Goal: Find specific page/section: Find specific page/section

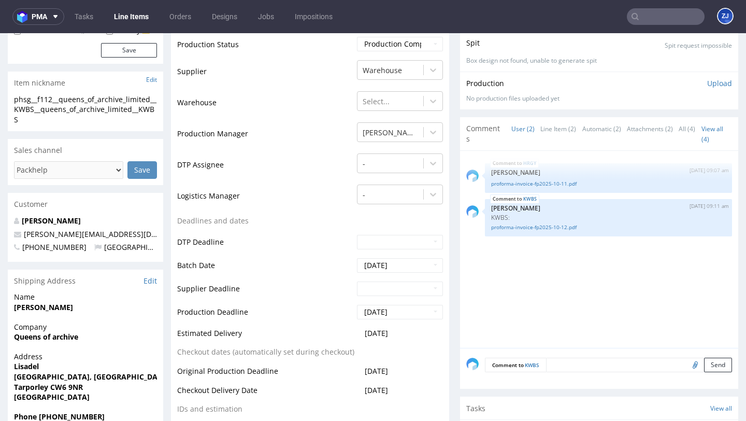
scroll to position [216, 0]
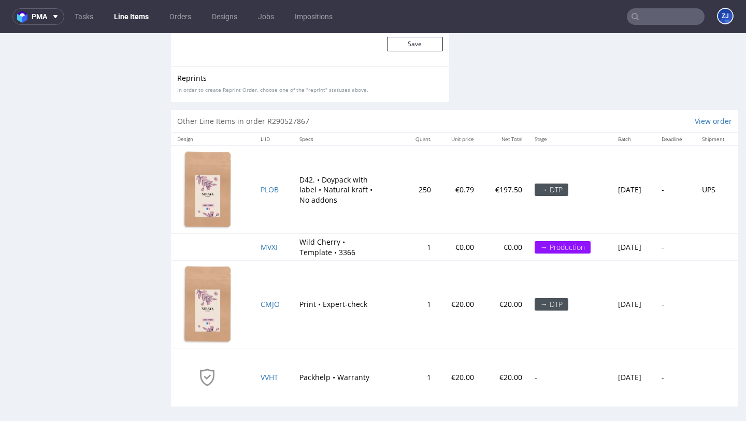
scroll to position [1587, 0]
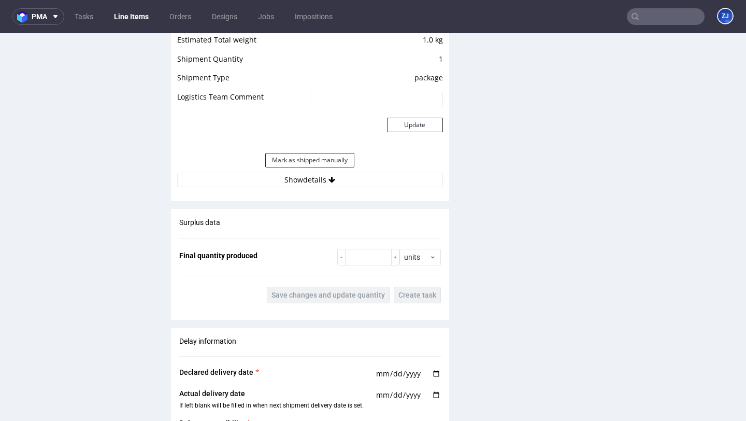
scroll to position [1012, 0]
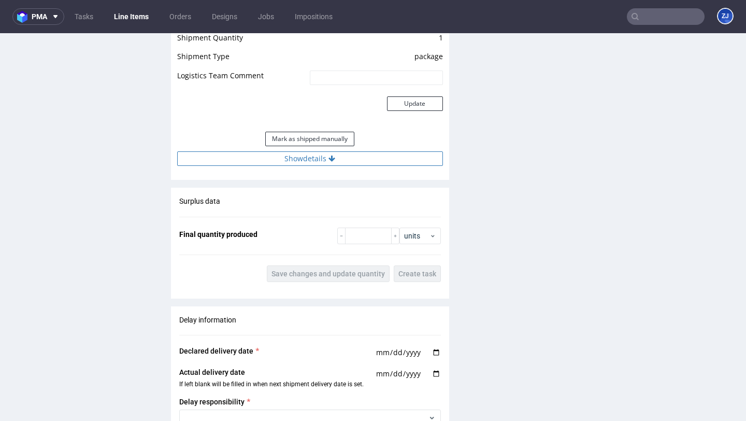
click at [383, 160] on button "Show details" at bounding box center [310, 158] width 266 height 15
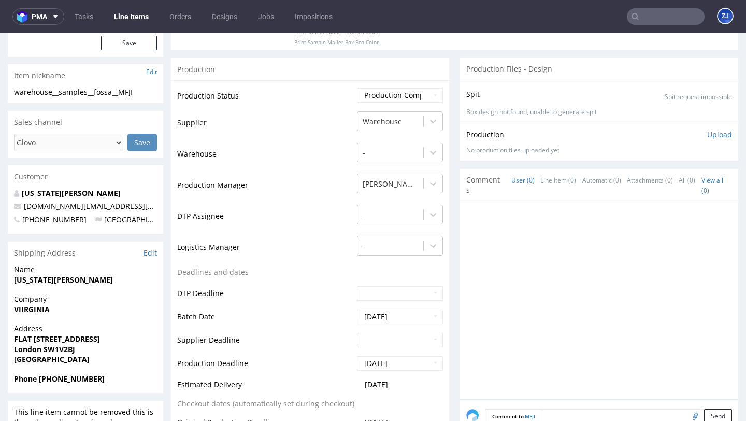
scroll to position [0, 0]
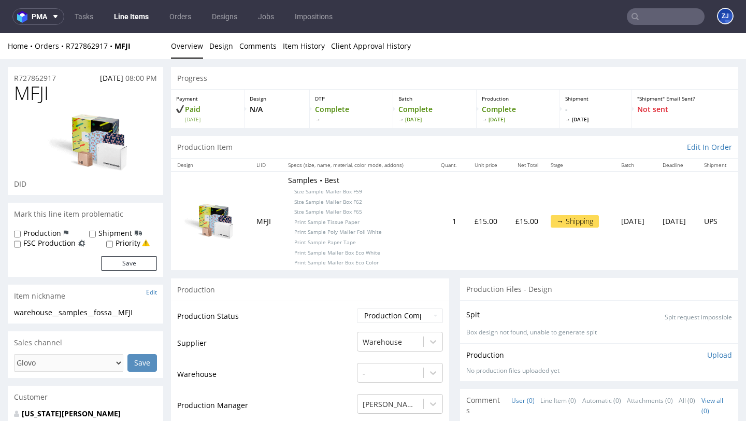
click at [23, 97] on span "MFJI" at bounding box center [31, 93] width 35 height 21
copy span "MFJI"
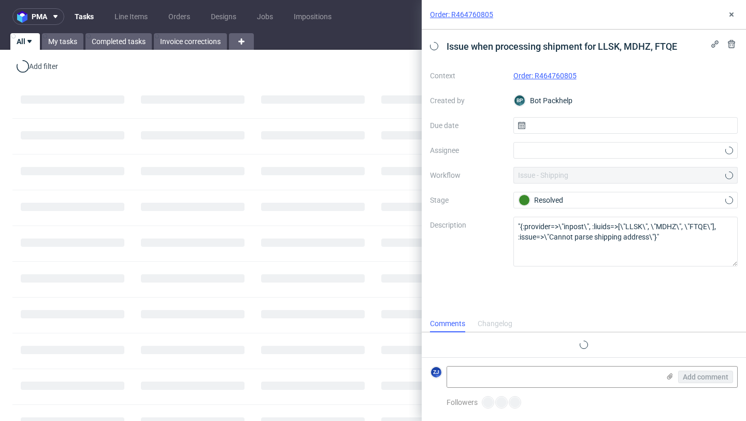
scroll to position [8, 0]
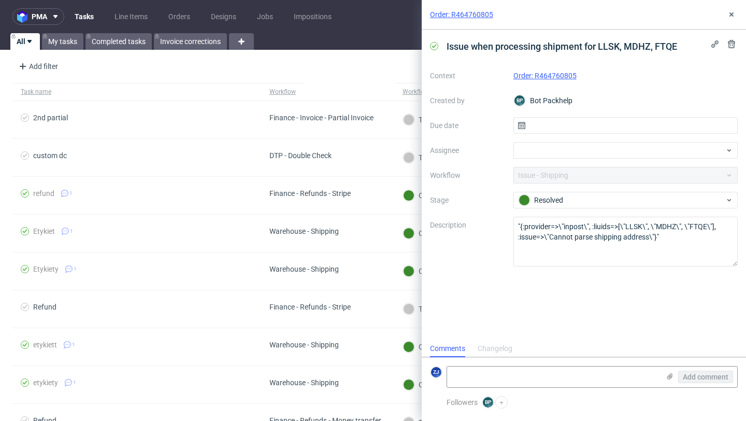
click at [563, 72] on link "Order: R464760805" at bounding box center [544, 75] width 63 height 8
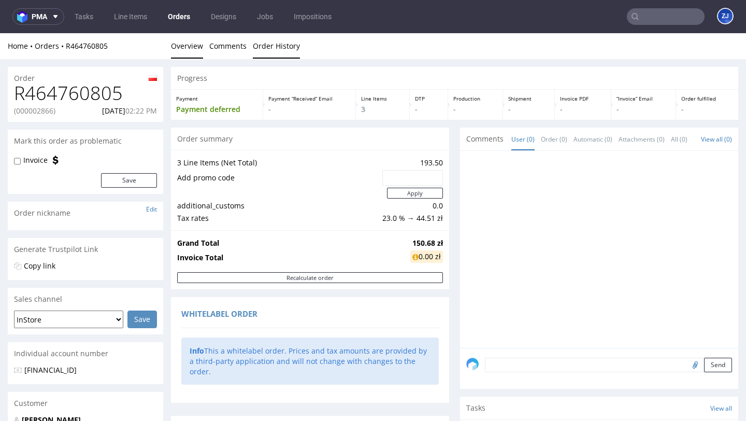
click at [276, 48] on link "Order History" at bounding box center [276, 45] width 47 height 25
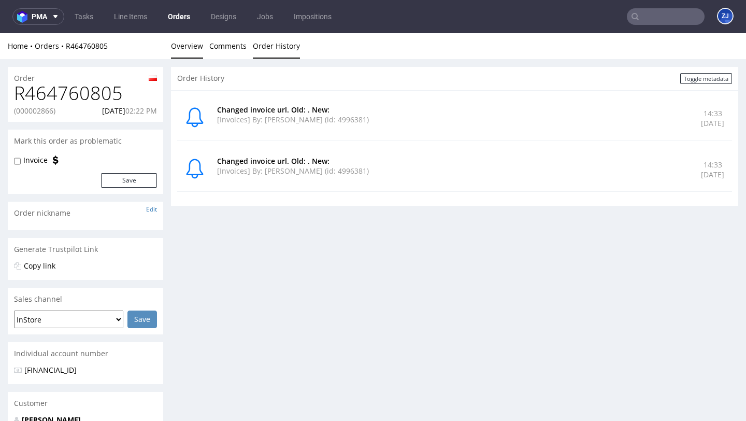
click at [183, 52] on link "Overview" at bounding box center [187, 45] width 32 height 25
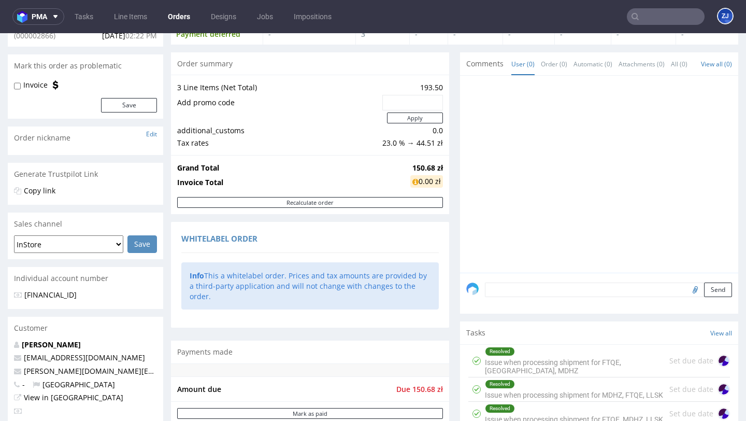
scroll to position [73, 0]
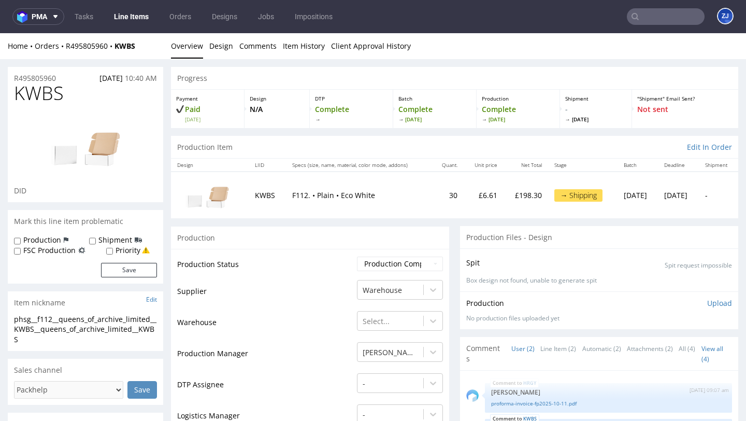
scroll to position [216, 0]
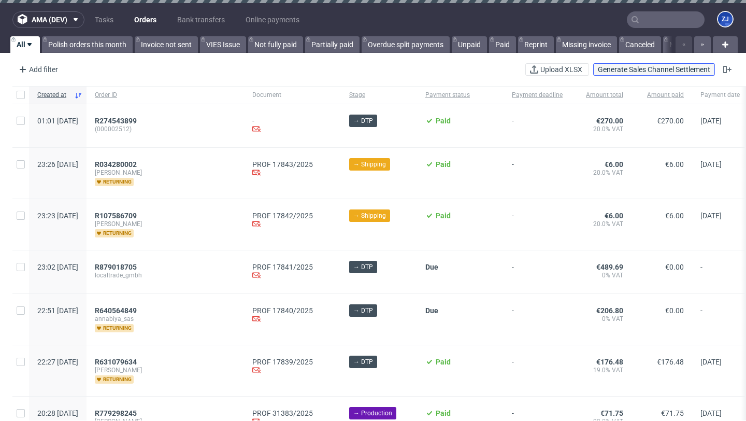
click at [624, 71] on span "Generate Sales Channel Settlement" at bounding box center [654, 69] width 112 height 7
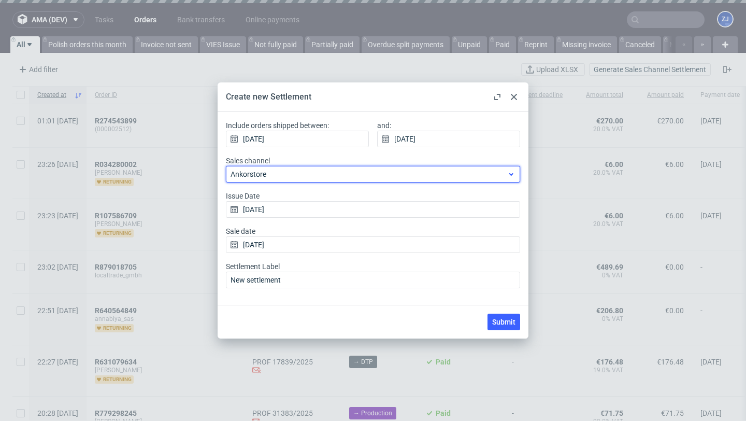
click at [470, 178] on span "Ankorstore" at bounding box center [369, 174] width 277 height 10
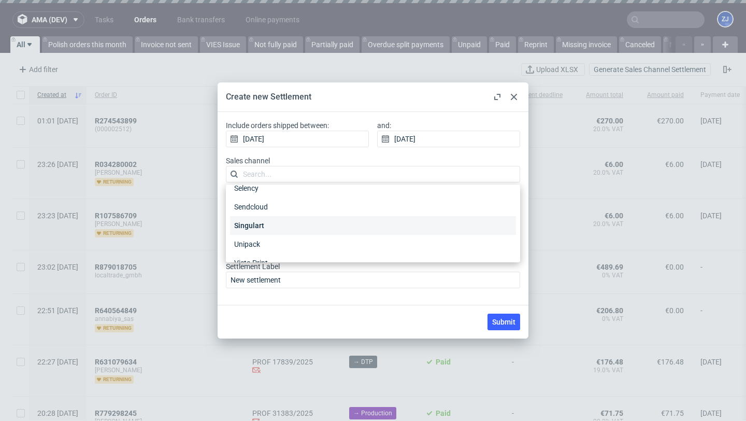
scroll to position [322, 0]
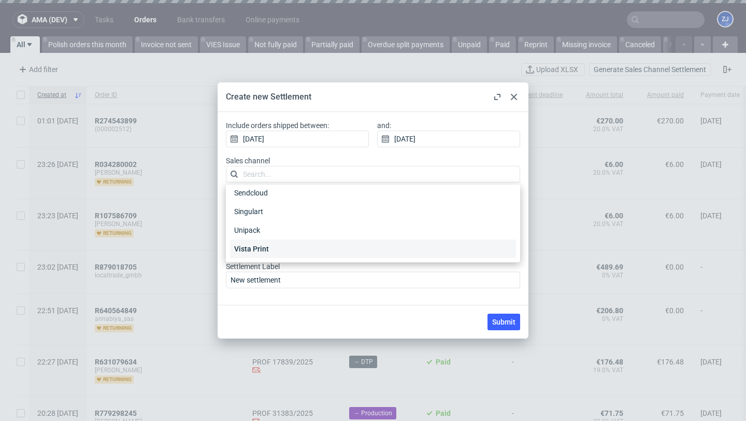
click at [452, 248] on div "Vista Print" at bounding box center [373, 248] width 286 height 19
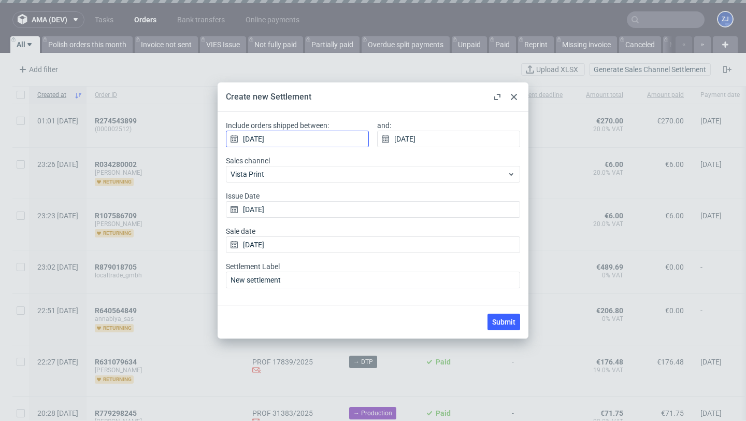
click at [329, 145] on input "03/10/2025" at bounding box center [297, 139] width 143 height 17
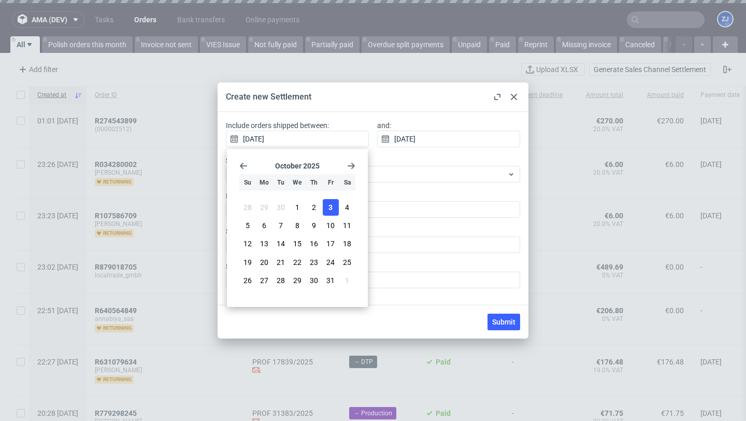
click at [516, 95] on use at bounding box center [514, 97] width 6 height 6
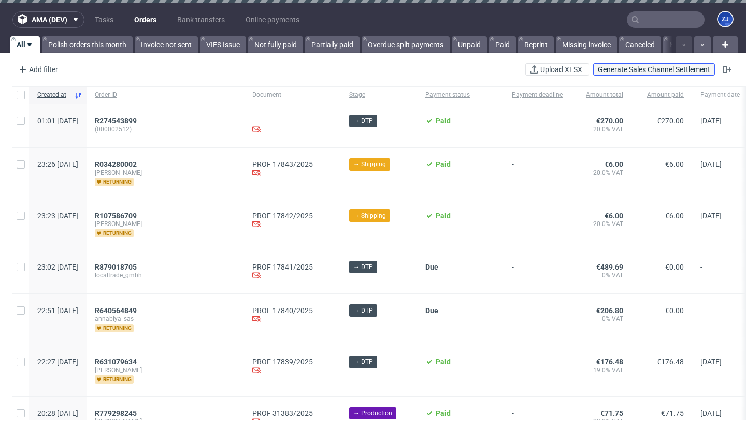
click at [620, 66] on span "Generate Sales Channel Settlement" at bounding box center [654, 69] width 112 height 7
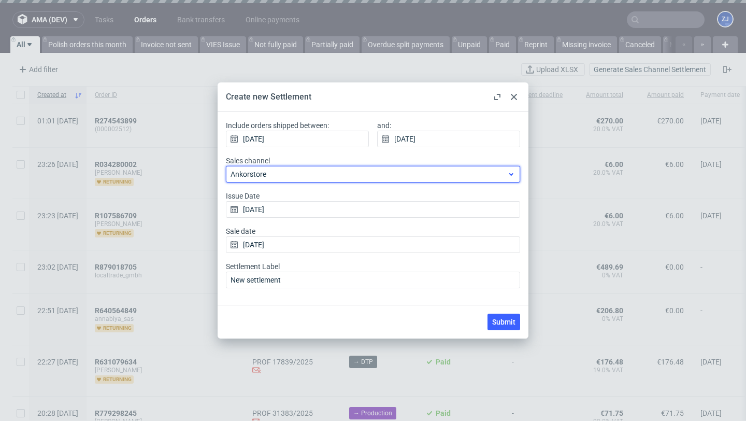
click at [336, 171] on span "Ankorstore" at bounding box center [369, 174] width 277 height 10
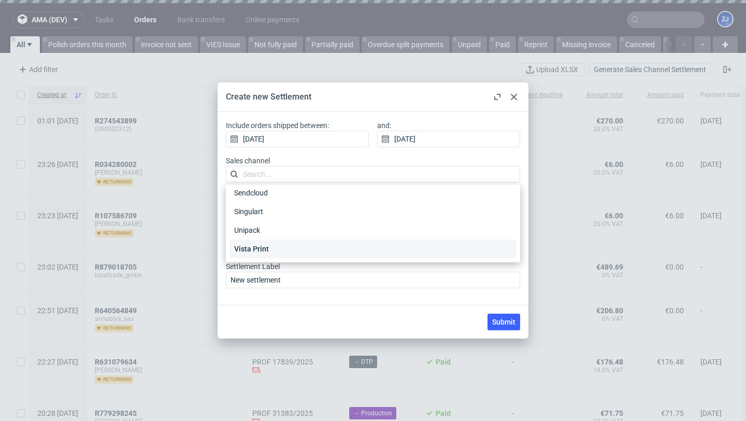
click at [297, 251] on div "Vista Print" at bounding box center [373, 248] width 286 height 19
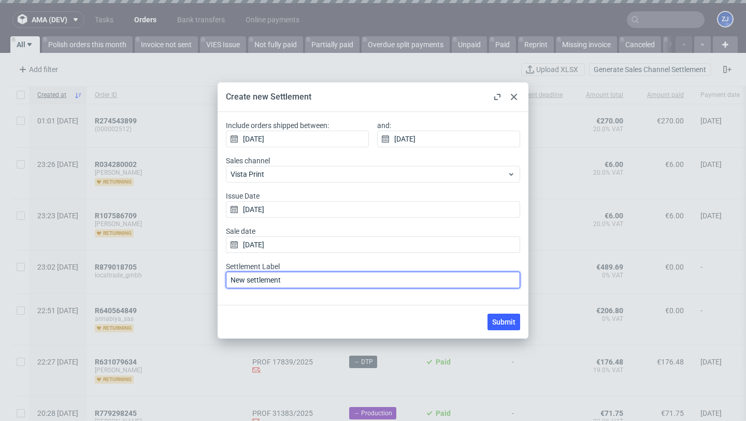
click at [296, 284] on input "New settlement" at bounding box center [373, 279] width 294 height 17
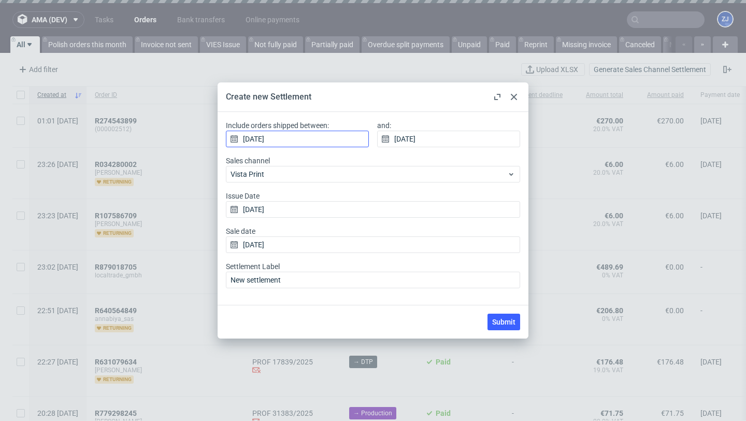
click at [321, 136] on input "03/10/2025" at bounding box center [297, 139] width 143 height 17
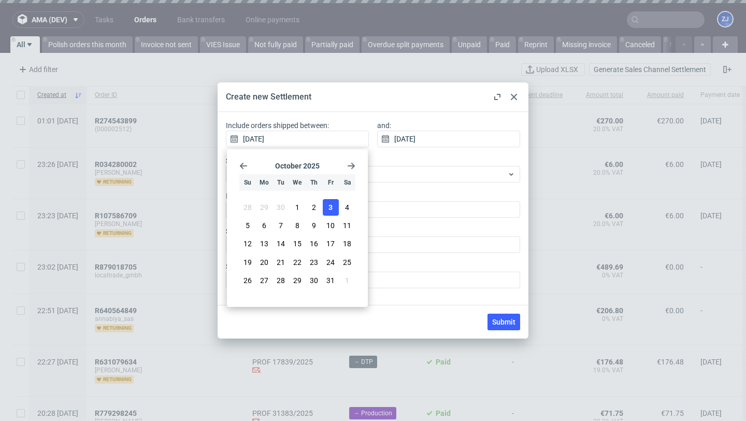
click at [238, 164] on div "October 2025 Su Mo Tu We Th Fr Sa 28 29 30 1 2 3 4 5 6 7 8 9 10 11 12 13 14 15 …" at bounding box center [297, 227] width 133 height 149
click at [242, 166] on use "Go back 1 month" at bounding box center [243, 166] width 7 height 6
click at [243, 166] on icon "Go back 1 month" at bounding box center [243, 166] width 8 height 8
click at [326, 209] on button "1" at bounding box center [331, 207] width 16 height 17
type input "01/08/2025"
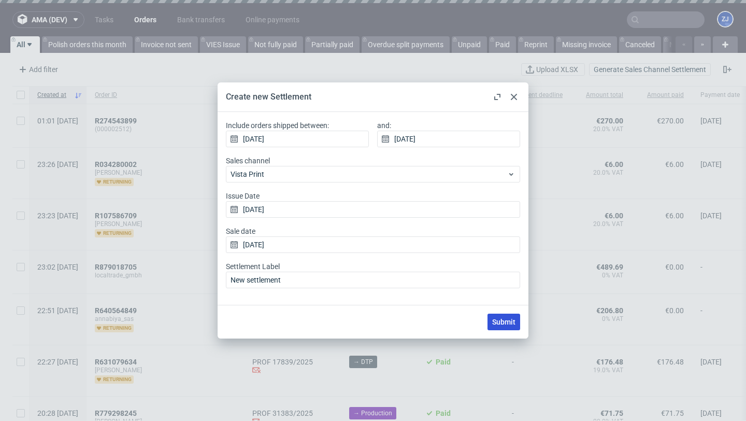
click at [504, 322] on span "Submit" at bounding box center [503, 321] width 23 height 7
click at [500, 322] on span "Submit" at bounding box center [503, 321] width 23 height 7
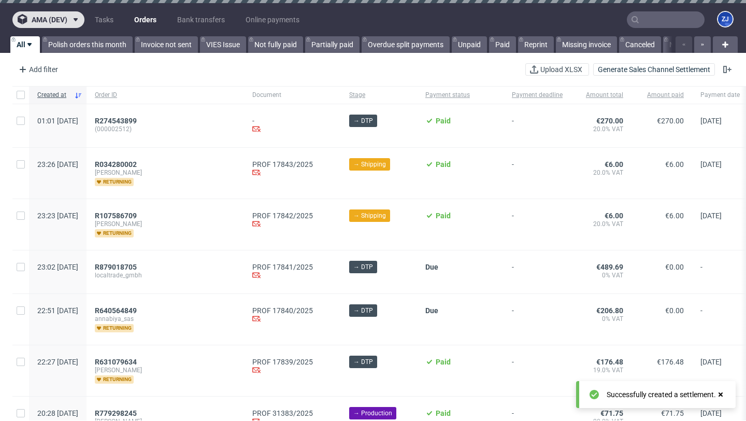
click at [72, 21] on icon at bounding box center [75, 20] width 8 height 8
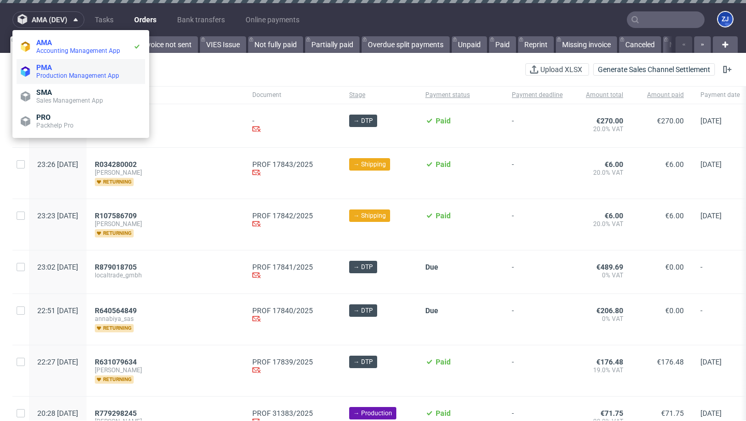
click at [69, 76] on span "Production Management App" at bounding box center [77, 75] width 83 height 7
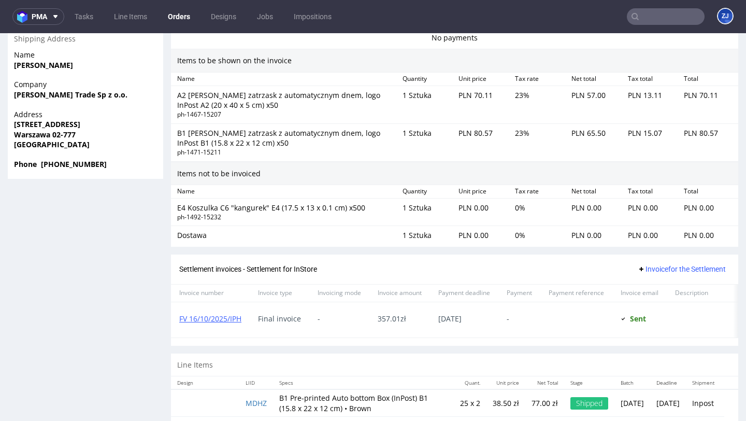
scroll to position [768, 0]
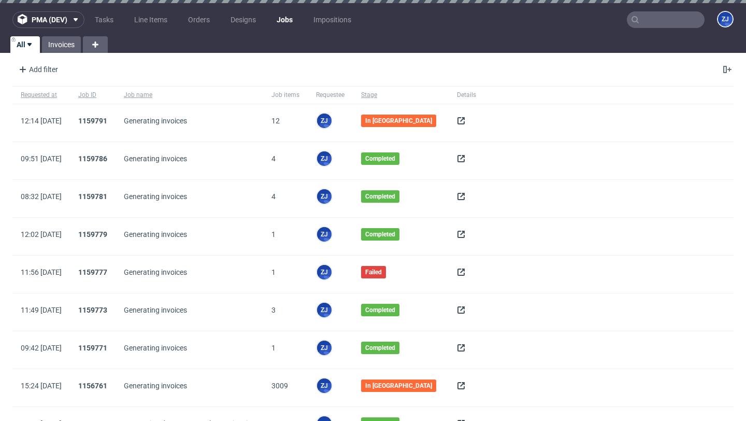
click at [459, 122] on icon at bounding box center [461, 121] width 8 height 8
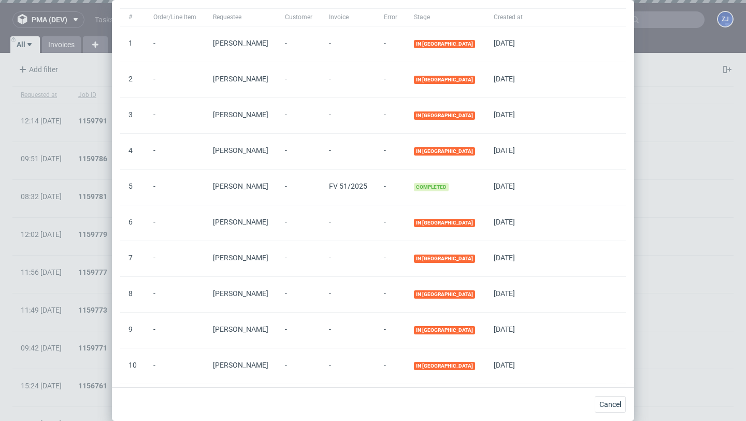
click at [349, 188] on span "FV 51/2025" at bounding box center [348, 186] width 38 height 8
copy span "FV 51/2025"
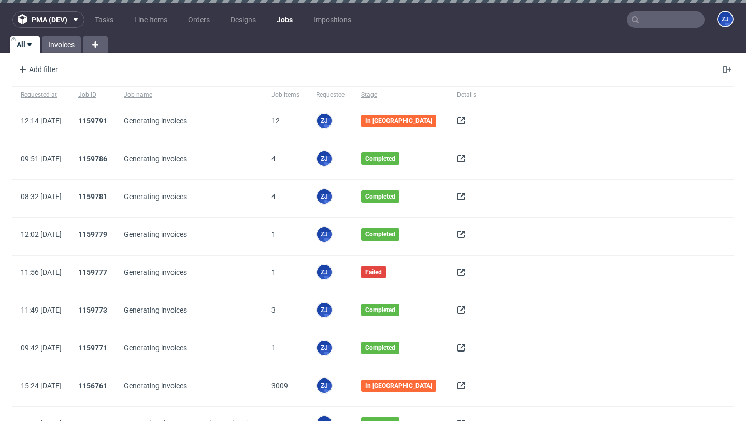
click at [649, 18] on input "text" at bounding box center [666, 19] width 78 height 17
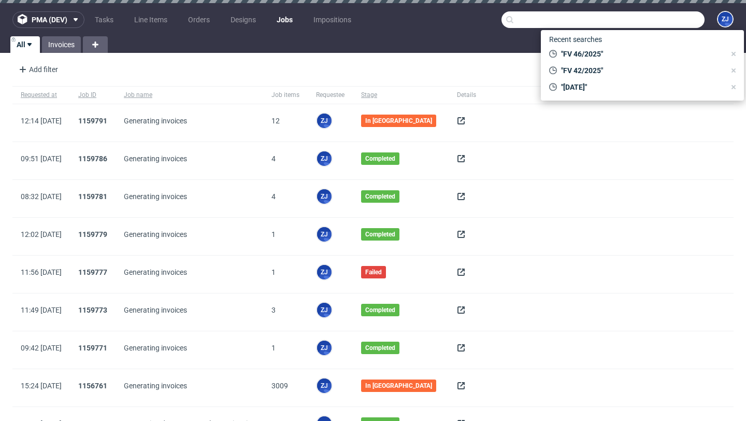
paste input "FV 51/2025"
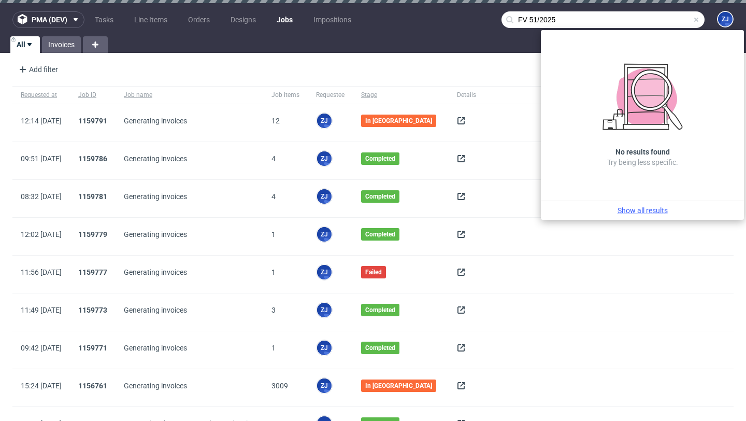
type input "FV 51/2025"
click at [664, 211] on link "Show all results" at bounding box center [642, 210] width 195 height 10
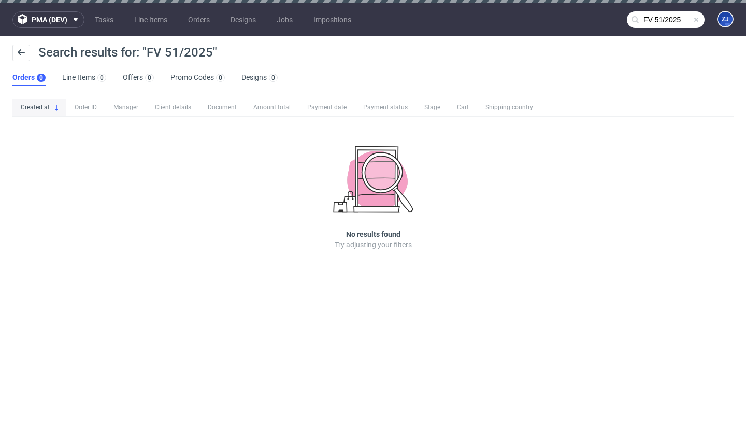
click at [317, 88] on div "Search results for: "FV 51/2025" Orders 0 Line Items 0 Offers 0 Promo Codes 0 D…" at bounding box center [373, 65] width 746 height 58
click at [696, 21] on span at bounding box center [696, 20] width 8 height 8
click at [289, 13] on link "Jobs" at bounding box center [284, 19] width 28 height 17
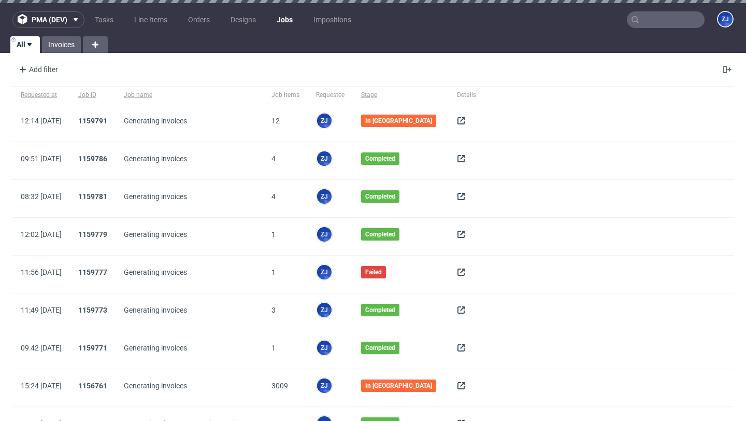
click at [459, 123] on icon at bounding box center [461, 121] width 8 height 8
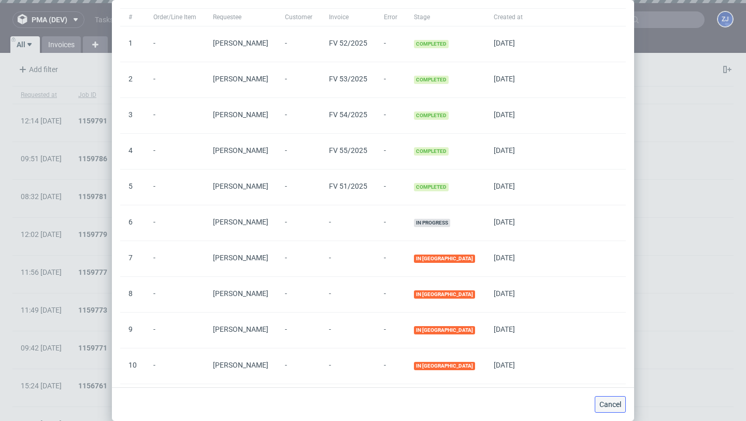
click at [605, 398] on button "Cancel" at bounding box center [610, 404] width 31 height 17
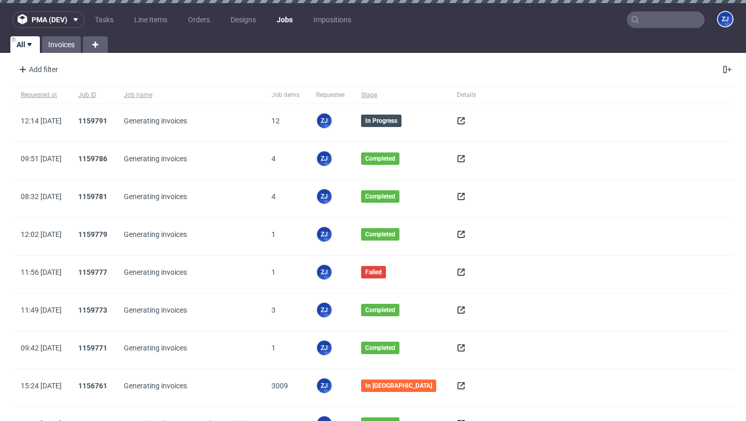
click at [462, 119] on use at bounding box center [460, 120] width 7 height 7
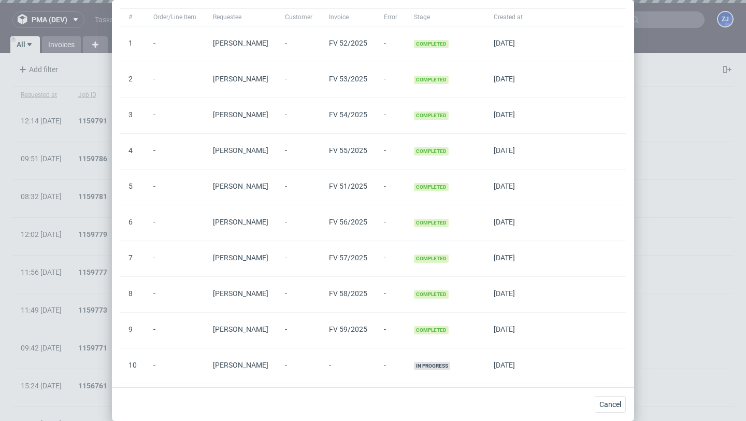
scroll to position [77, 0]
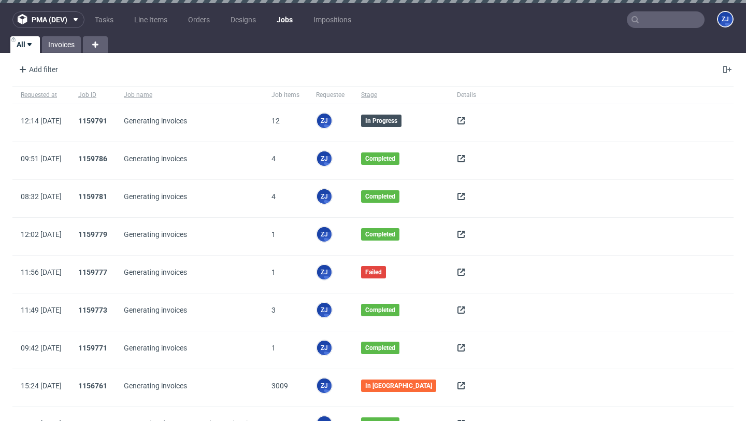
click at [458, 117] on icon at bounding box center [461, 121] width 8 height 8
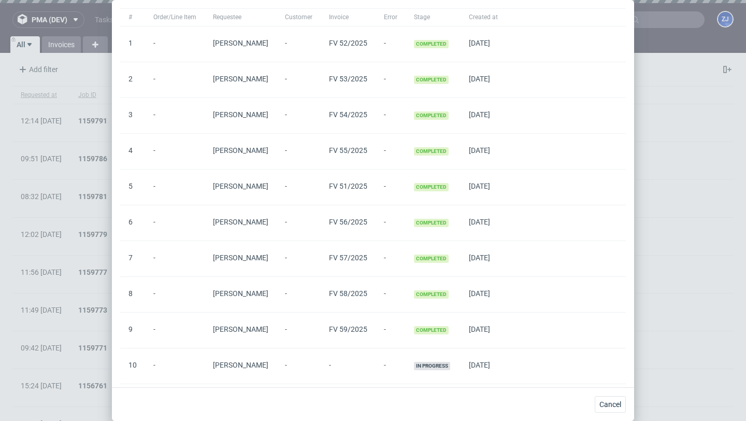
scroll to position [77, 0]
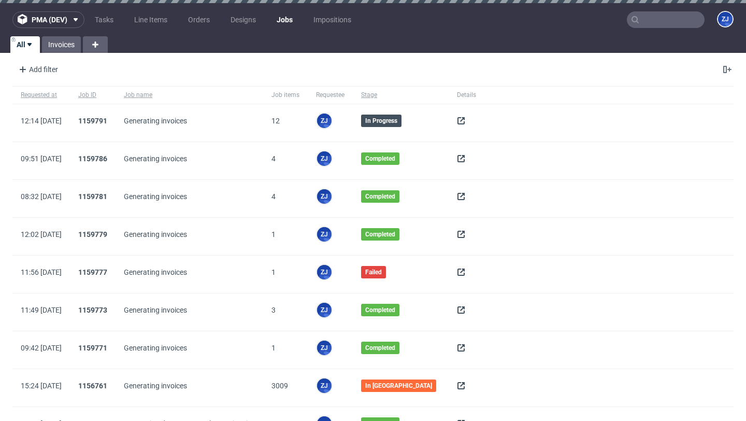
click at [463, 117] on icon at bounding box center [461, 121] width 8 height 8
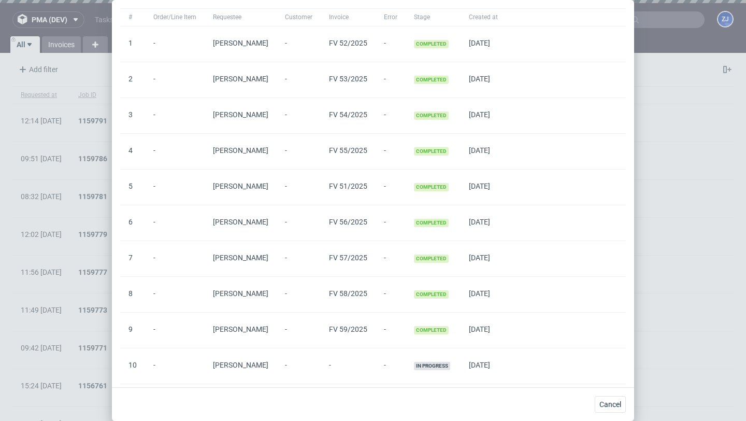
scroll to position [77, 0]
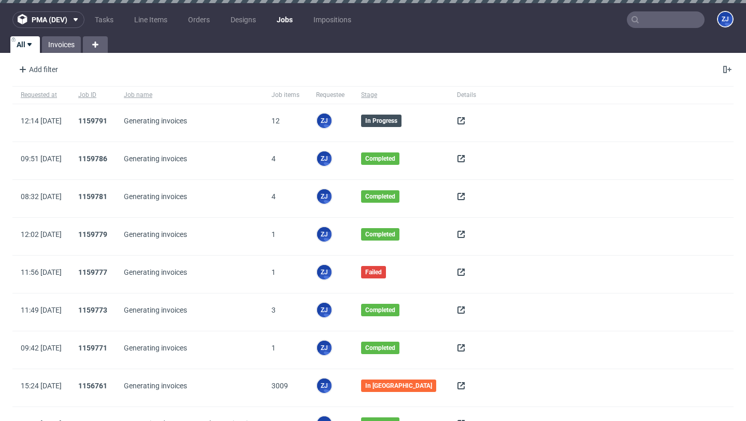
click at [657, 25] on input "text" at bounding box center [666, 19] width 78 height 17
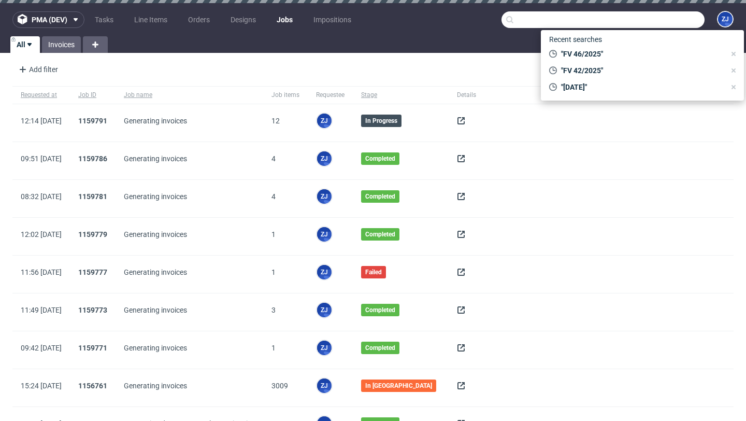
paste input "FV 51/2025"
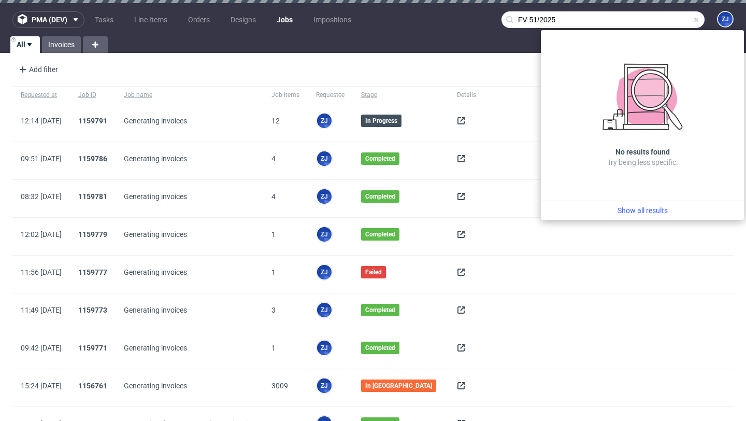
click at [479, 113] on div at bounding box center [467, 122] width 36 height 37
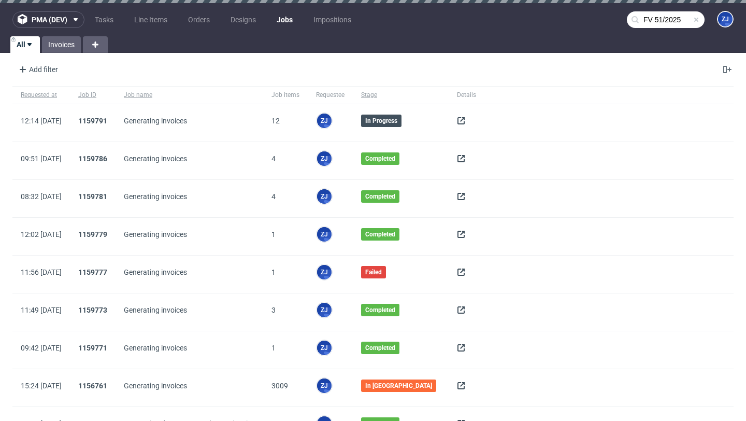
click at [457, 118] on use at bounding box center [460, 120] width 7 height 7
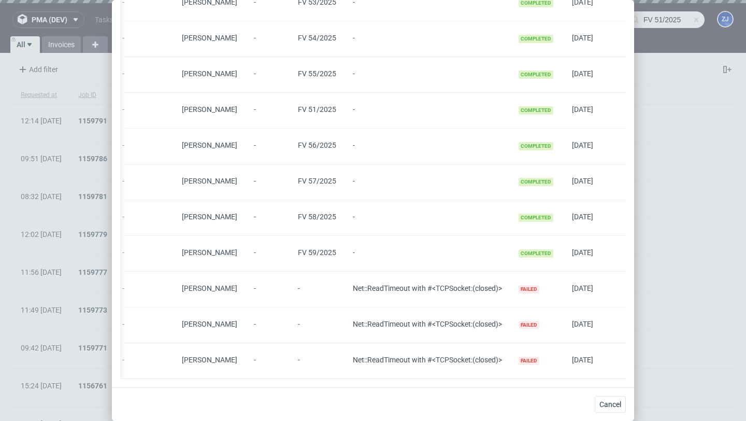
scroll to position [0, 52]
click at [618, 402] on span "Cancel" at bounding box center [610, 403] width 22 height 7
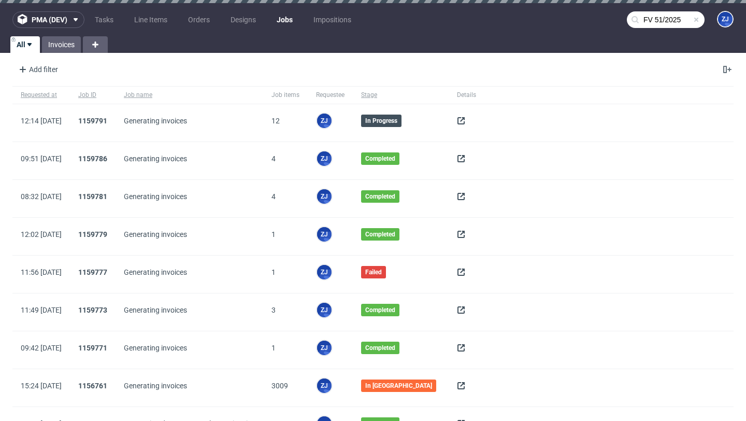
click at [669, 22] on input "FV 51/2025" at bounding box center [666, 19] width 78 height 17
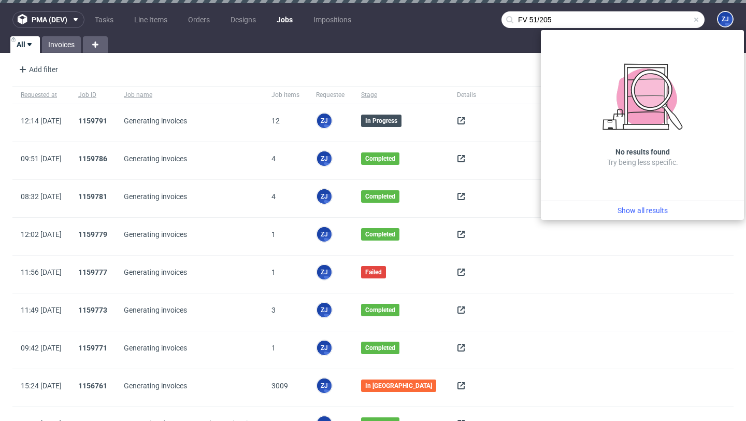
type input "FV 51/2025"
click at [471, 82] on div "Requested at Job ID Job name Job items Requestee Stage Details 12:14 Fri 03.10.…" at bounding box center [373, 280] width 746 height 396
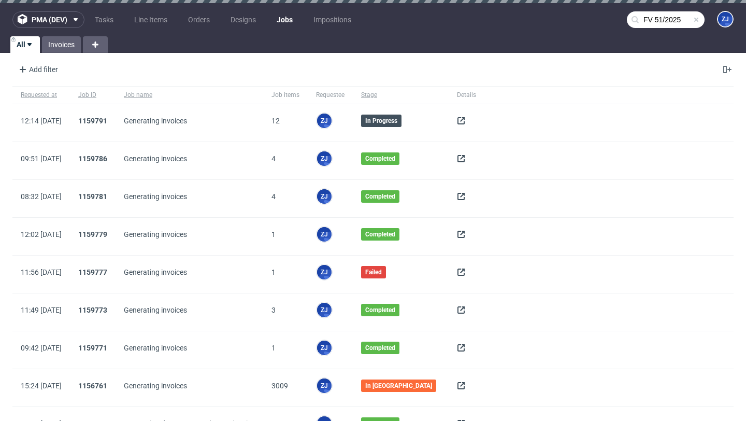
click at [458, 123] on use at bounding box center [460, 120] width 7 height 7
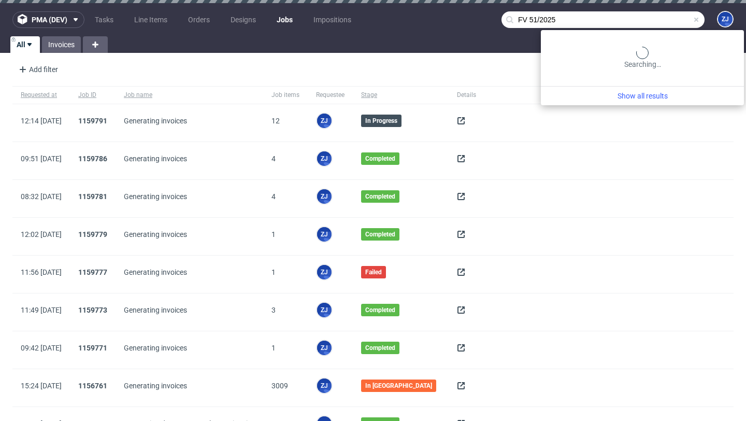
click at [675, 20] on input "FV 51/2025" at bounding box center [602, 19] width 203 height 17
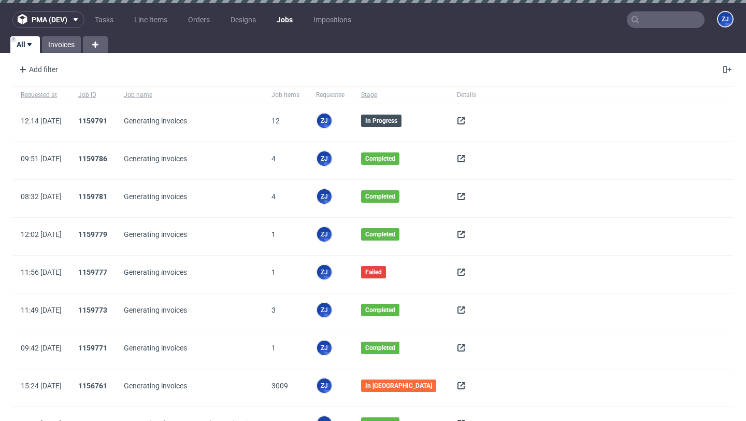
click at [462, 124] on use at bounding box center [460, 120] width 7 height 7
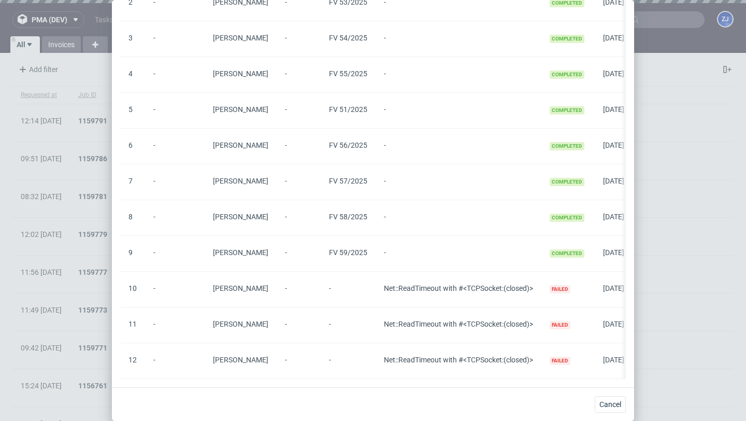
click at [416, 290] on span "Net::ReadTimeout with #<TCPSocket:(closed)>" at bounding box center [458, 288] width 149 height 8
copy span "Net::ReadTimeout with #<TCPSocket:(closed)>"
click at [352, 237] on div "FV 59/2025" at bounding box center [348, 253] width 55 height 35
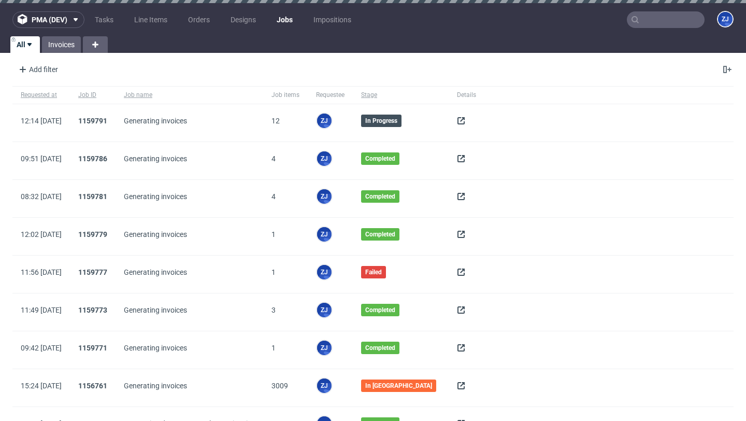
click at [461, 119] on use at bounding box center [460, 120] width 7 height 7
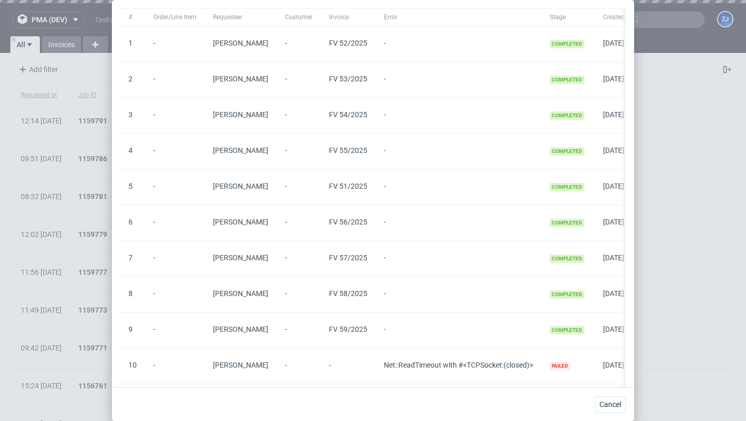
scroll to position [77, 0]
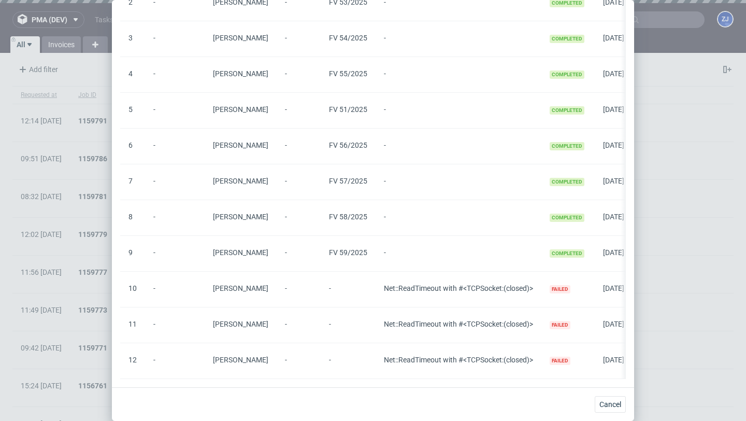
click at [496, 285] on span "Net::ReadTimeout with #<TCPSocket:(closed)>" at bounding box center [458, 288] width 149 height 8
copy span "TCPSocket"
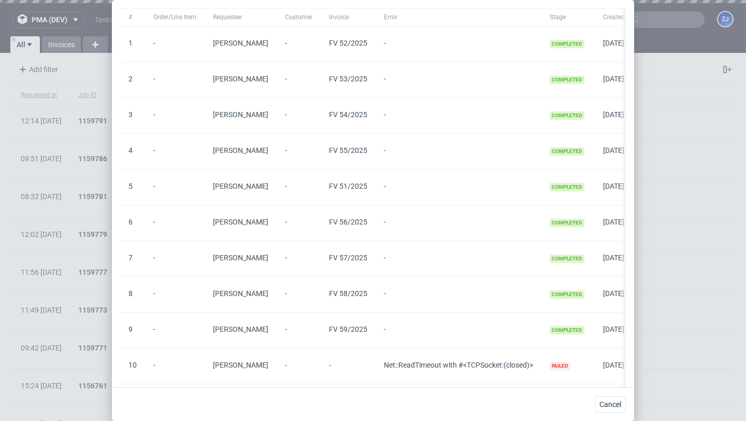
click at [352, 328] on span "FV 59/2025" at bounding box center [348, 329] width 38 height 8
copy span "FV 59/2025"
click at [612, 412] on div "Cancel" at bounding box center [373, 404] width 522 height 34
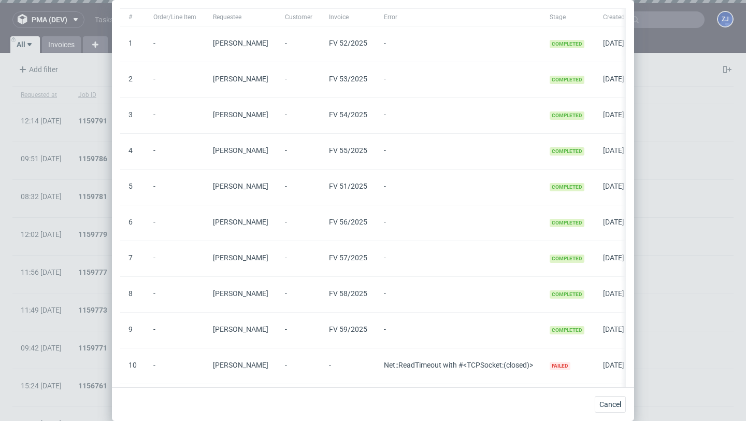
click at [612, 393] on div "Cancel" at bounding box center [373, 404] width 522 height 34
click at [611, 400] on span "Cancel" at bounding box center [610, 403] width 22 height 7
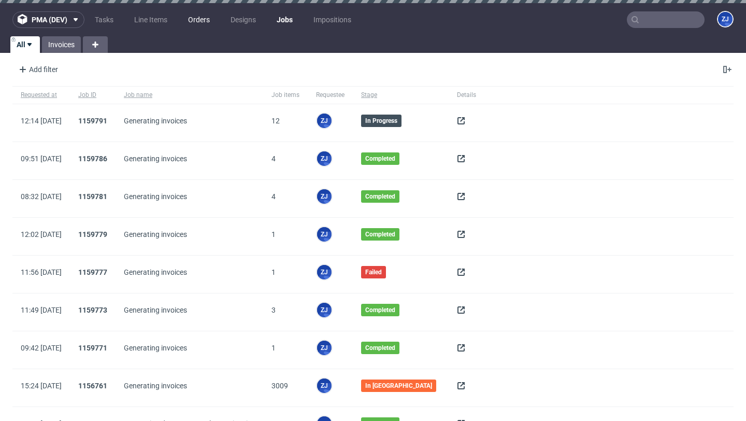
click at [201, 23] on link "Orders" at bounding box center [199, 19] width 34 height 17
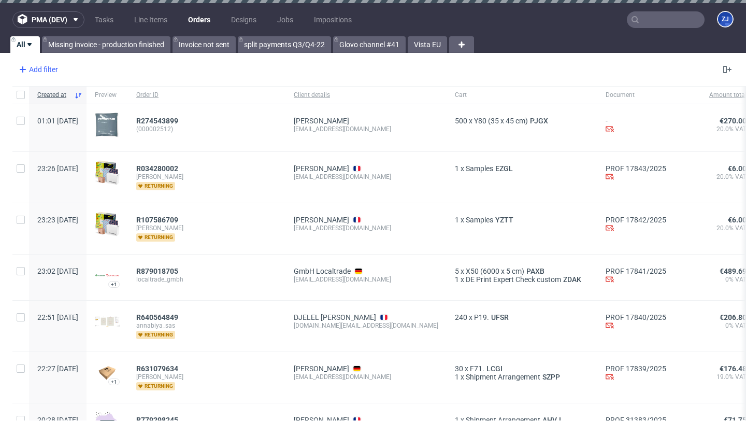
click at [47, 68] on div "Add filter" at bounding box center [38, 69] width 46 height 17
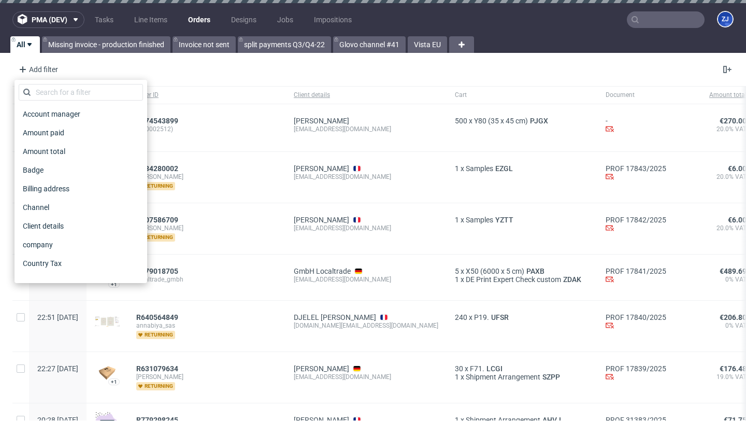
click at [434, 53] on div "pma (dev) Tasks Line Items Orders Designs Jobs Impositions ZJ All Missing invoi…" at bounding box center [373, 210] width 746 height 421
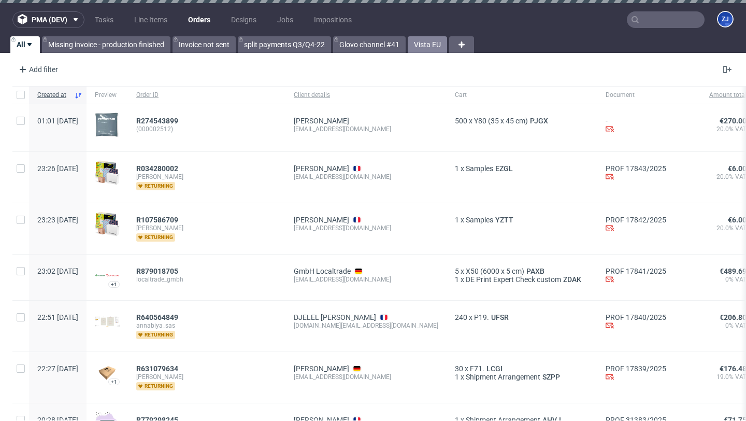
click at [432, 36] on link "Vista EU" at bounding box center [427, 44] width 39 height 17
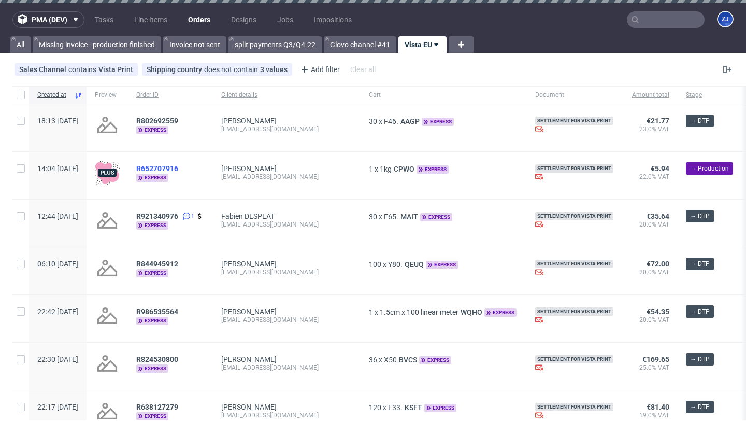
click at [178, 166] on span "R652707916" at bounding box center [157, 168] width 42 height 8
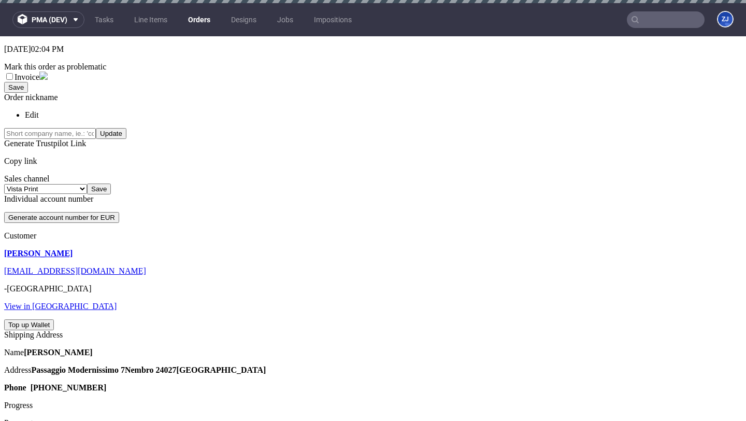
scroll to position [227, 0]
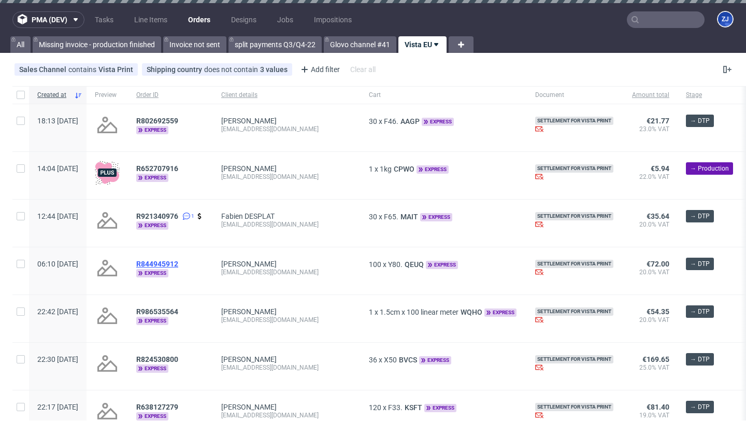
click at [178, 261] on span "R844945912" at bounding box center [157, 264] width 42 height 8
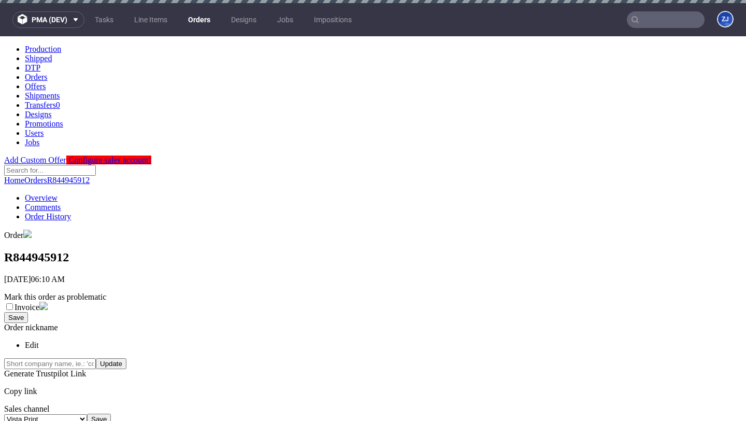
scroll to position [237, 0]
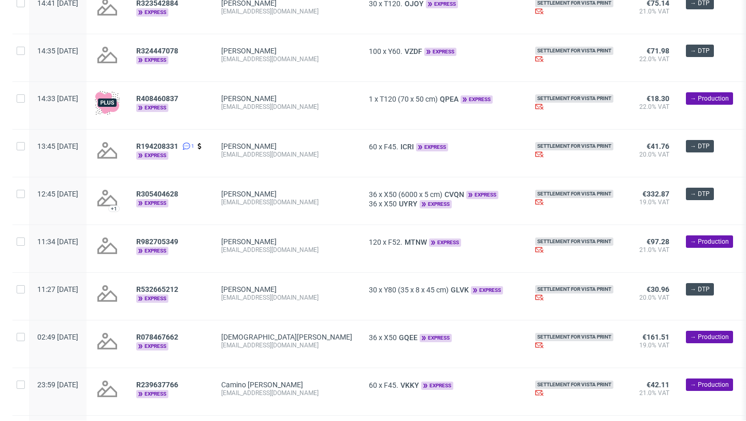
scroll to position [681, 0]
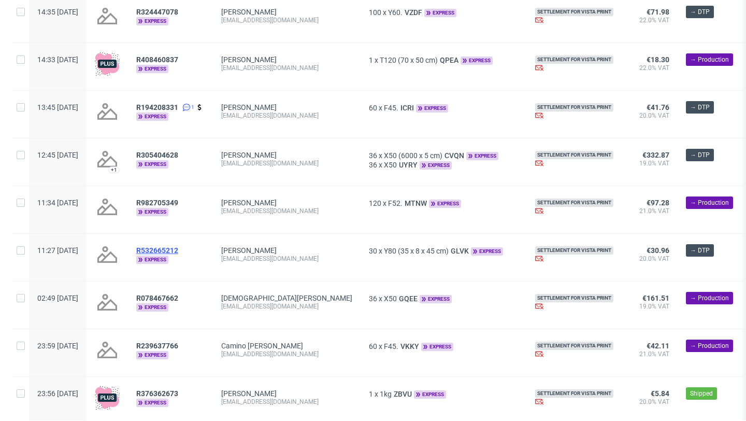
click at [178, 254] on span "R532665212" at bounding box center [157, 250] width 42 height 8
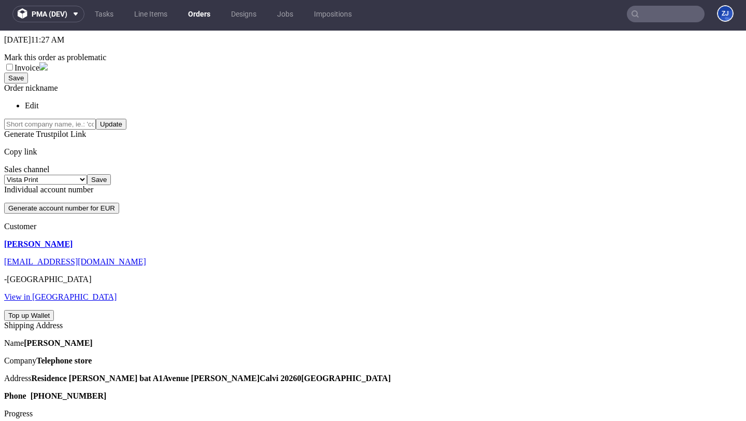
scroll to position [267, 0]
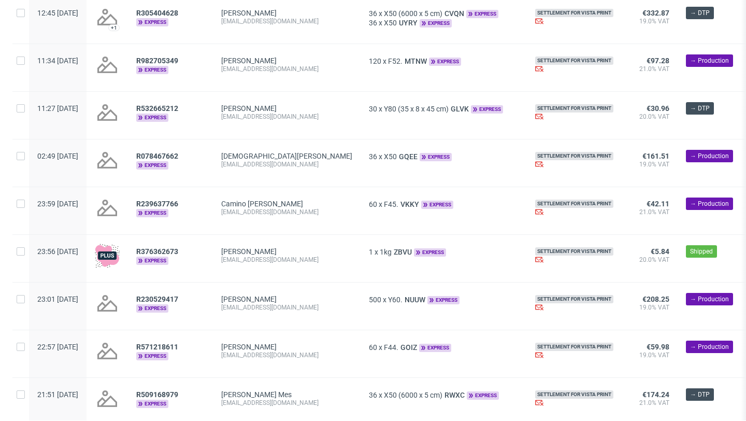
scroll to position [963, 0]
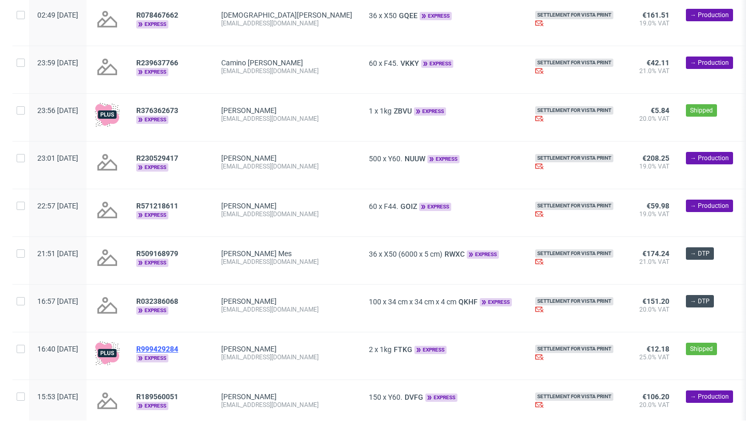
click at [178, 353] on span "R999429284" at bounding box center [157, 348] width 42 height 8
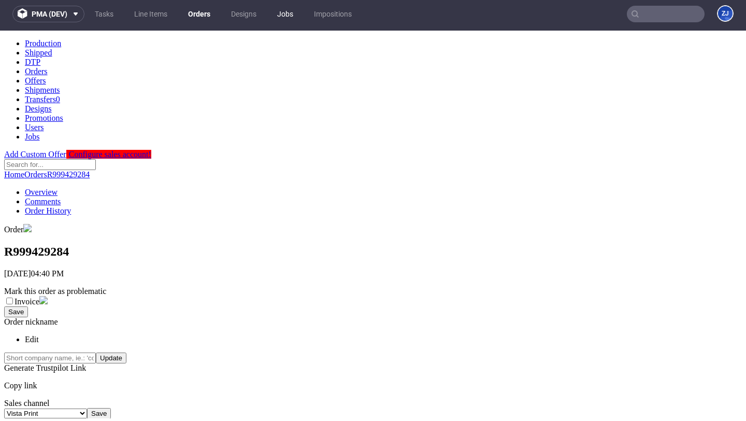
click at [284, 16] on link "Jobs" at bounding box center [285, 14] width 28 height 17
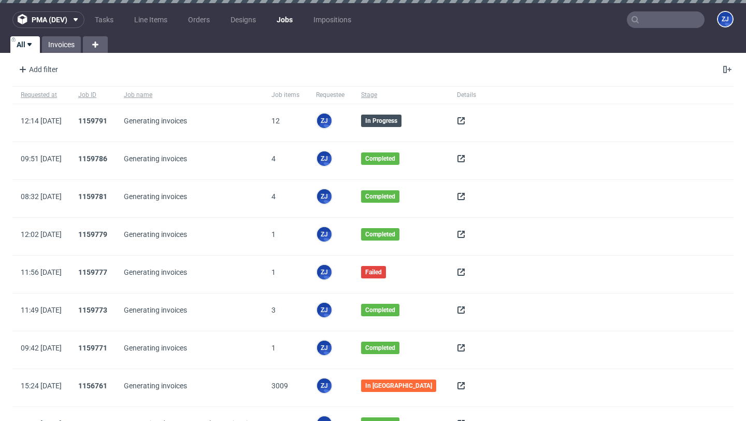
click at [449, 123] on div at bounding box center [467, 122] width 36 height 37
click at [454, 123] on div at bounding box center [467, 122] width 36 height 37
click at [463, 123] on icon at bounding box center [461, 121] width 8 height 8
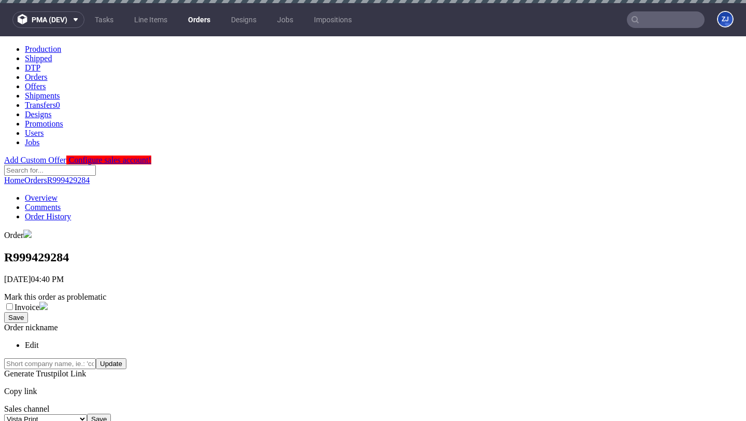
click at [670, 16] on input "text" at bounding box center [666, 19] width 78 height 17
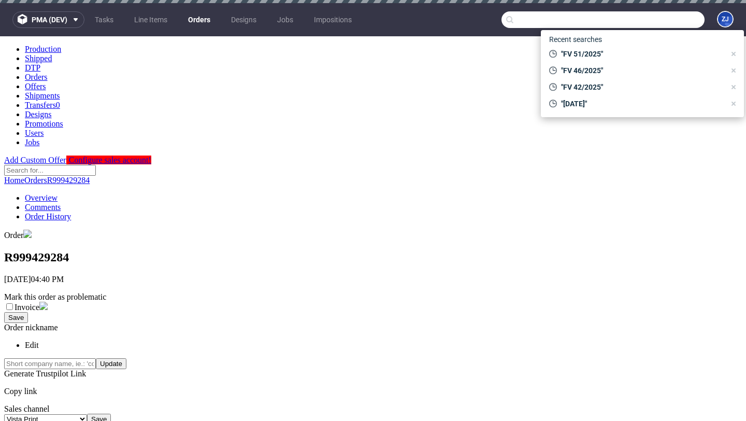
paste input "R384253977"
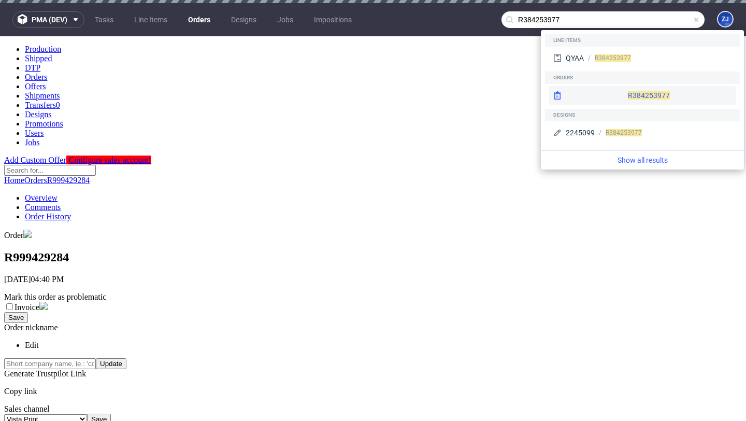
type input "R384253977"
click at [614, 95] on div "R384253977" at bounding box center [642, 95] width 186 height 19
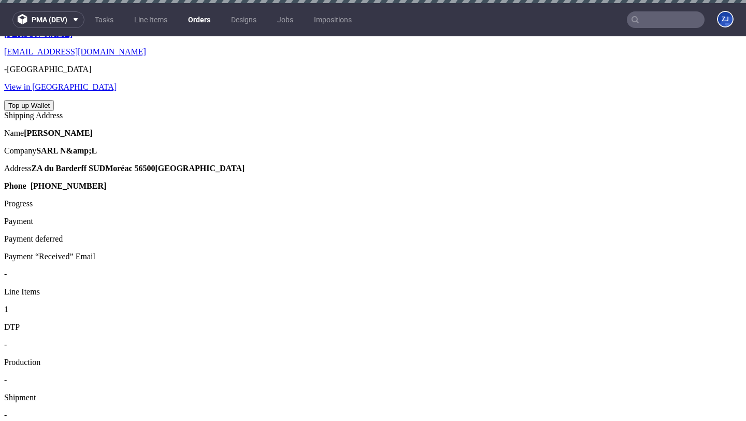
scroll to position [447, 0]
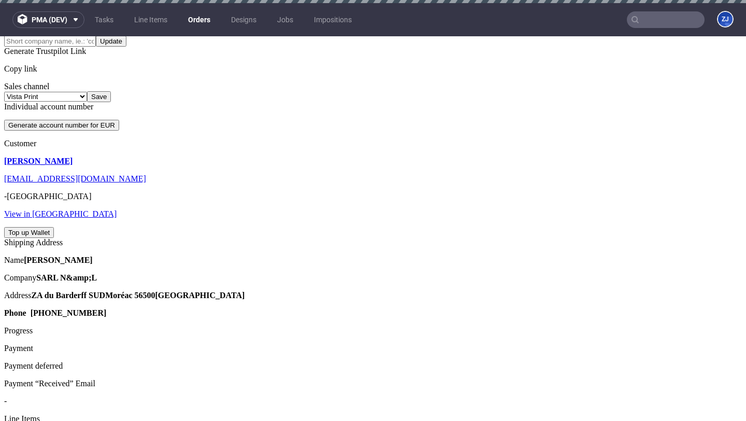
scroll to position [299, 0]
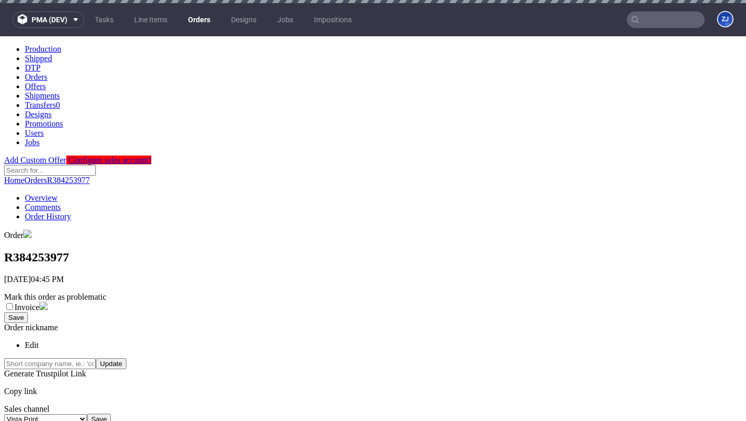
scroll to position [548, 0]
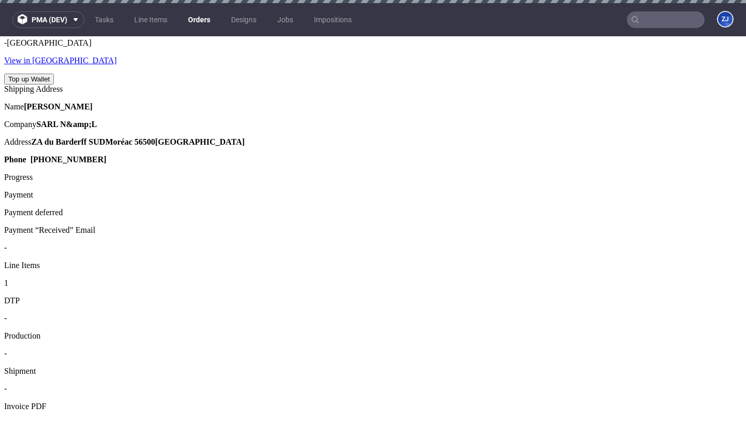
scroll to position [548, 0]
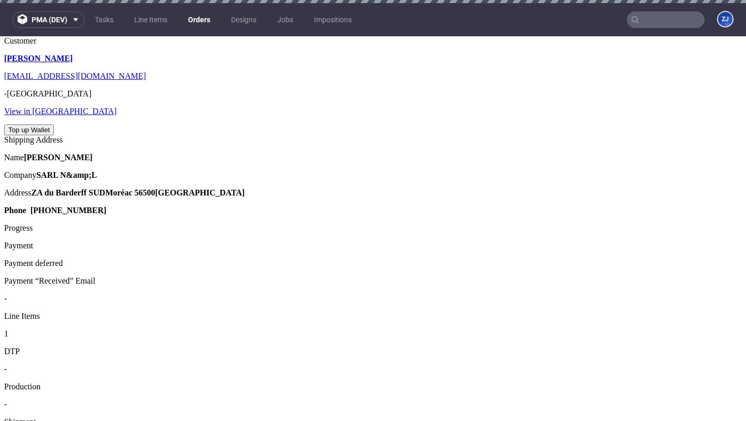
scroll to position [425, 0]
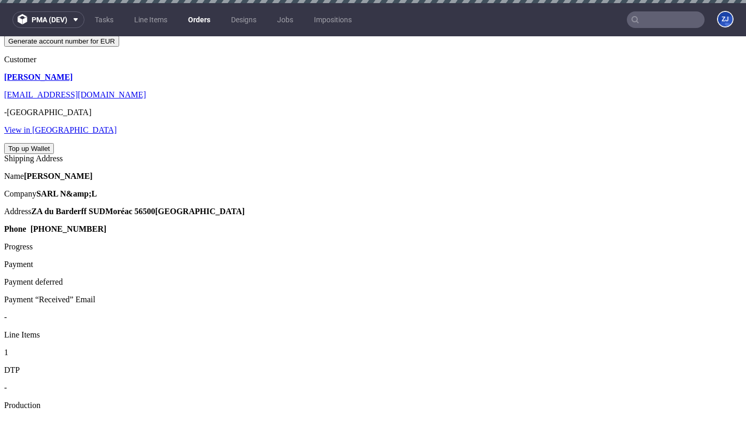
scroll to position [406, 0]
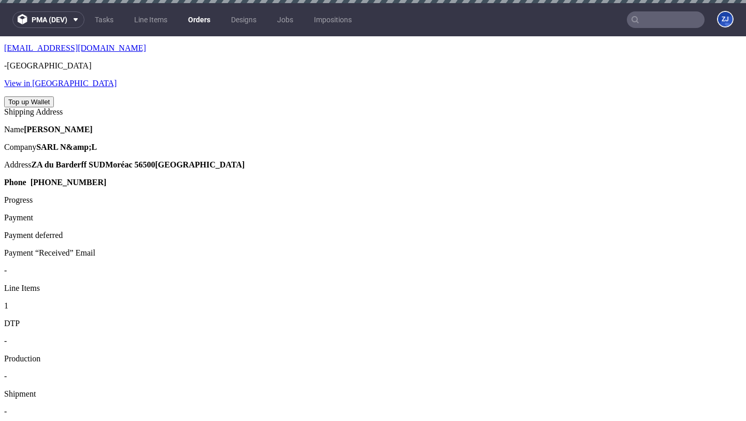
scroll to position [451, 0]
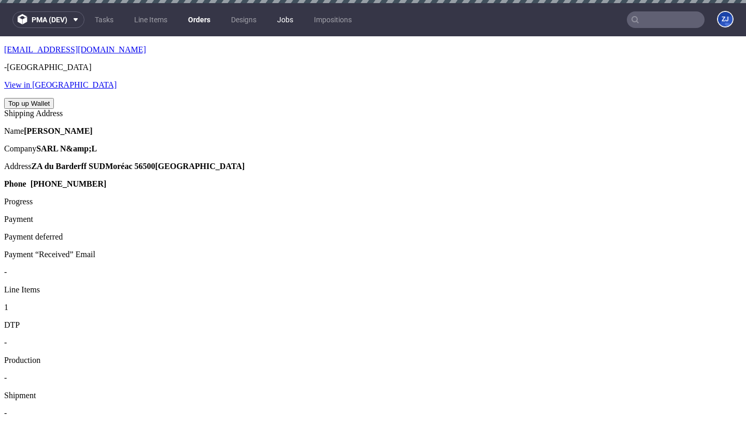
click at [285, 14] on link "Jobs" at bounding box center [285, 19] width 28 height 17
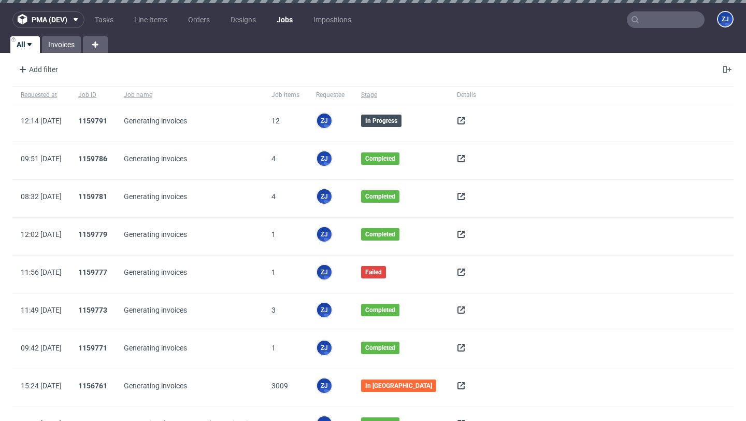
click at [463, 119] on icon at bounding box center [461, 121] width 8 height 8
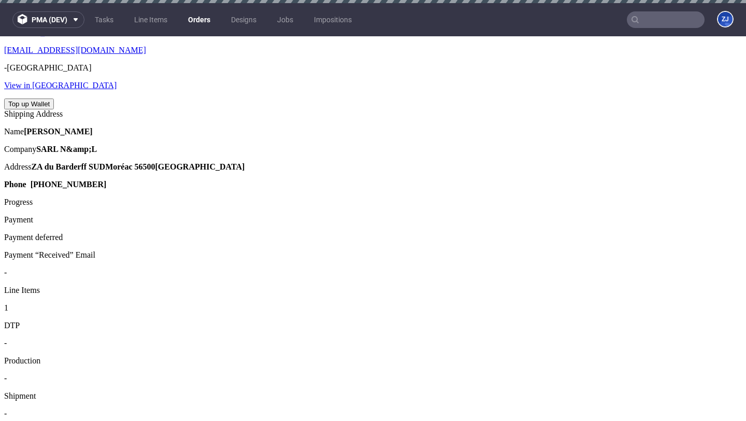
scroll to position [548, 0]
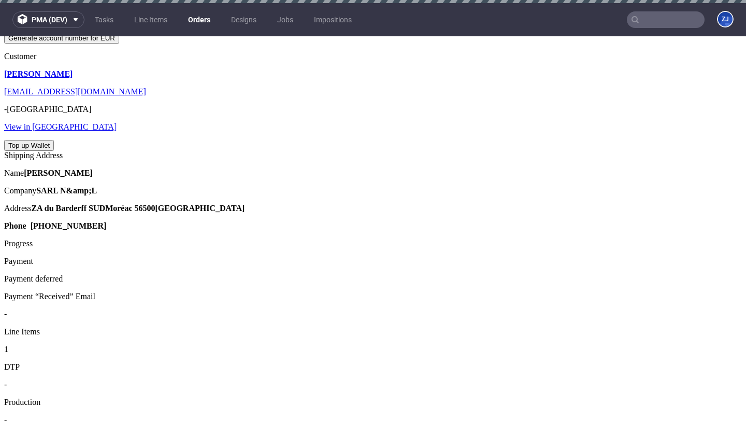
scroll to position [548, 0]
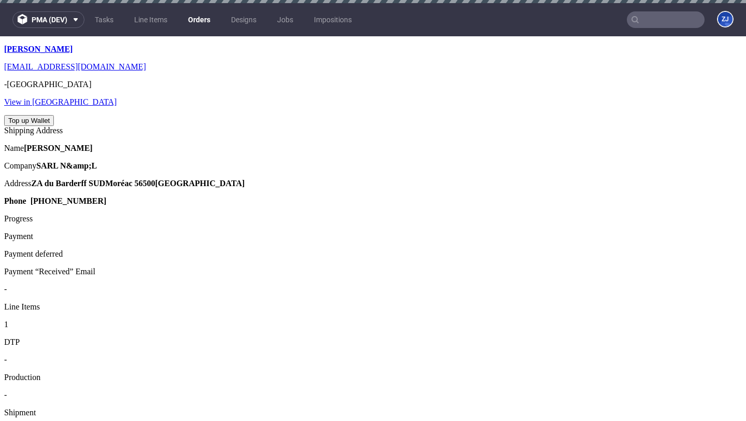
scroll to position [433, 0]
